Goal: Contribute content: Contribute content

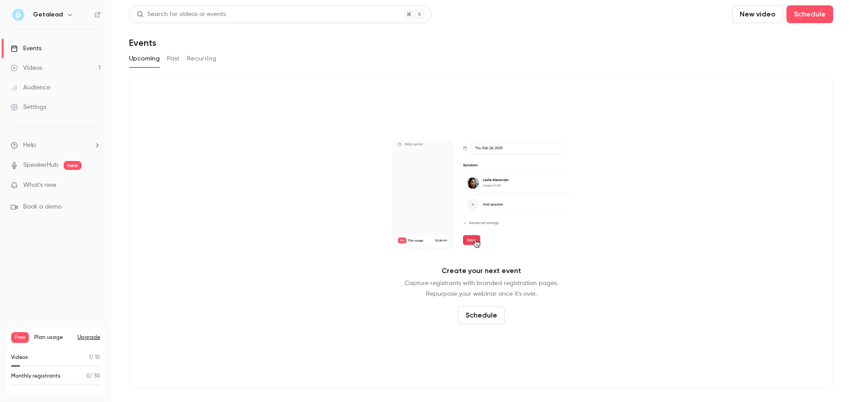
click at [47, 67] on link "Videos 1" at bounding box center [55, 68] width 111 height 20
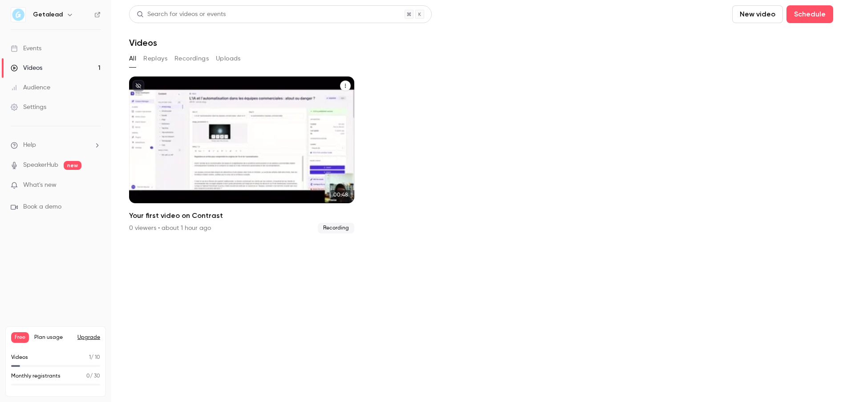
click at [343, 84] on icon "Your first video on Contrast" at bounding box center [345, 85] width 5 height 5
click at [283, 150] on div "Delete" at bounding box center [309, 153] width 69 height 9
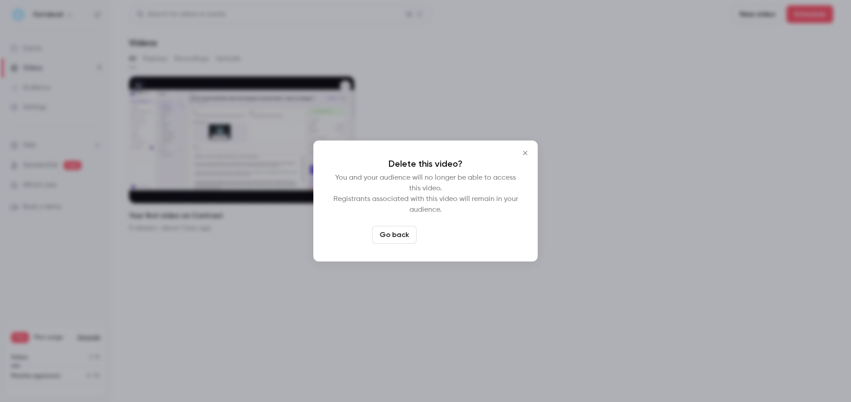
click at [460, 234] on button "Delete video" at bounding box center [449, 235] width 59 height 18
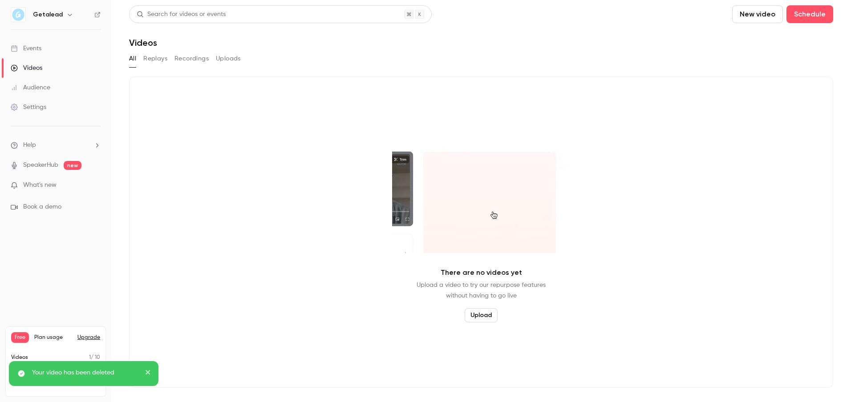
click at [754, 16] on button "New video" at bounding box center [757, 14] width 51 height 18
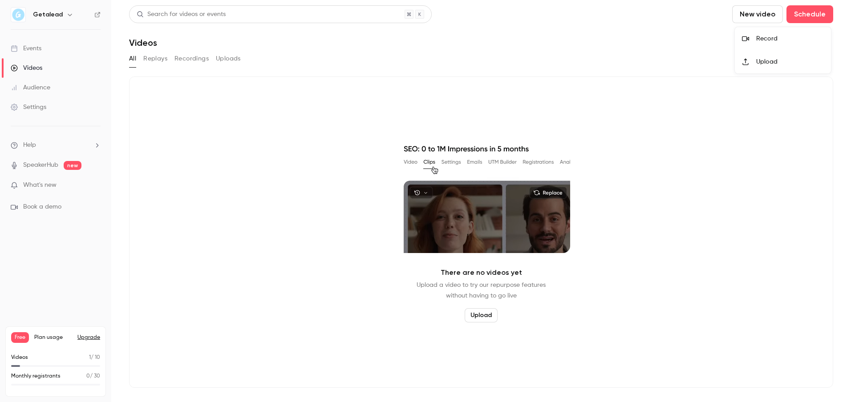
click at [754, 40] on div at bounding box center [749, 38] width 14 height 7
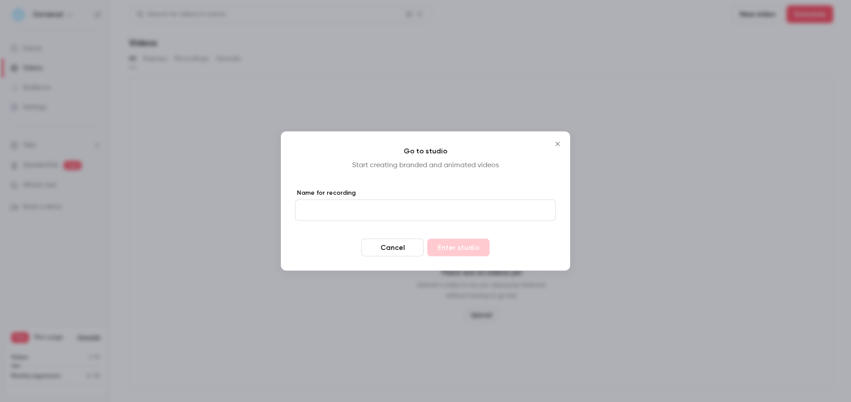
click at [411, 209] on input "Name for recording" at bounding box center [425, 210] width 261 height 21
type input "****"
click at [427, 239] on button "Enter studio" at bounding box center [458, 248] width 62 height 18
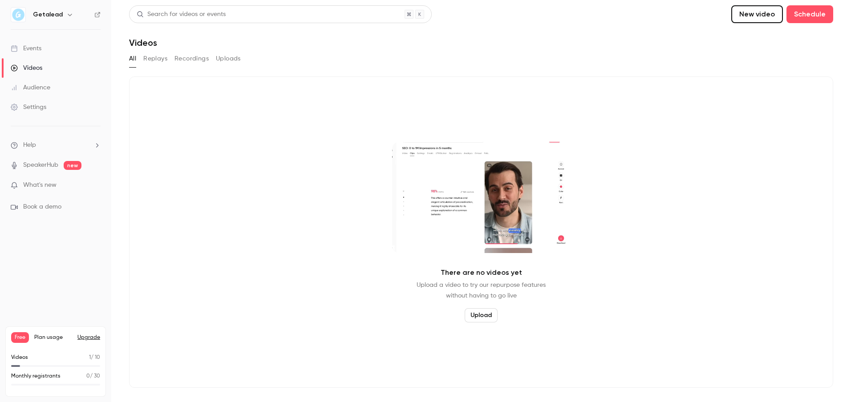
click at [44, 47] on link "Events" at bounding box center [55, 49] width 111 height 20
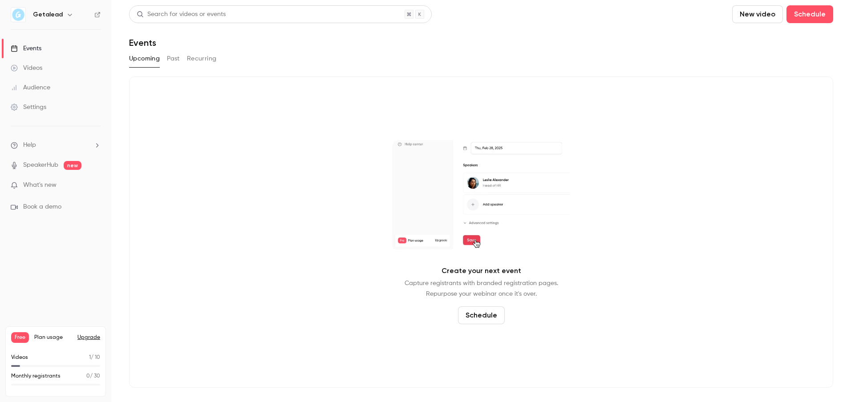
click at [758, 10] on button "New video" at bounding box center [757, 14] width 51 height 18
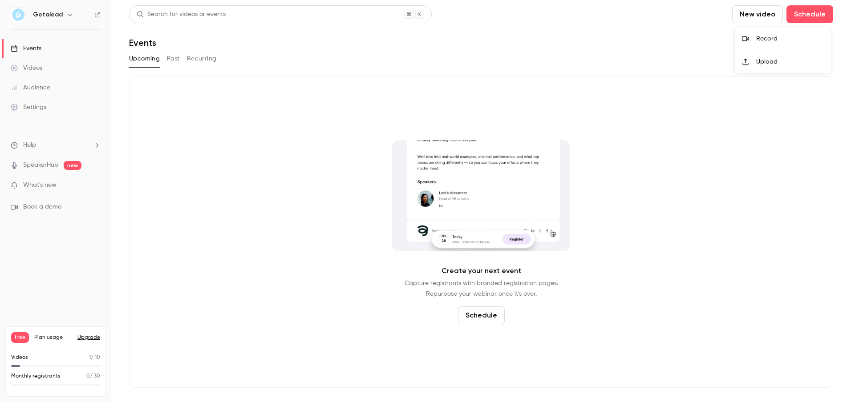
click at [755, 34] on li "Record" at bounding box center [783, 38] width 96 height 23
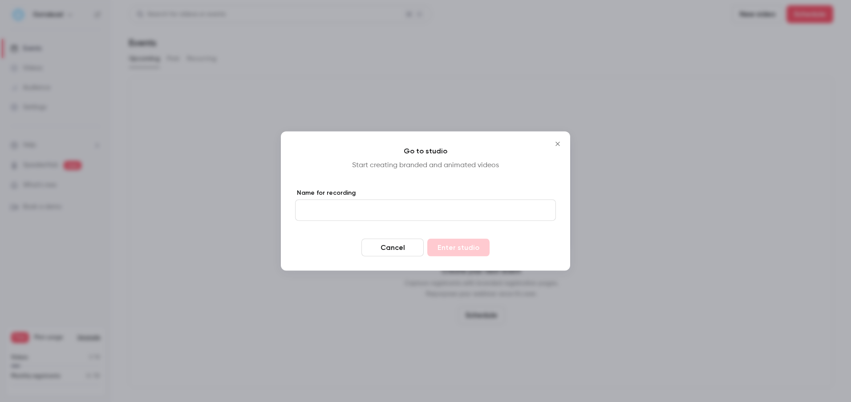
click at [414, 203] on input "Name for recording" at bounding box center [425, 210] width 261 height 21
type input "*****"
click at [427, 239] on button "Enter studio" at bounding box center [458, 248] width 62 height 18
